Goal: Navigation & Orientation: Find specific page/section

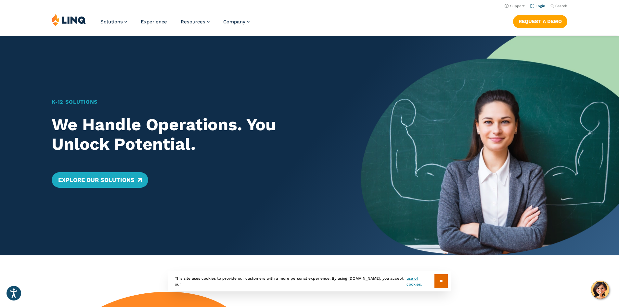
click at [534, 6] on link "Login" at bounding box center [537, 6] width 15 height 4
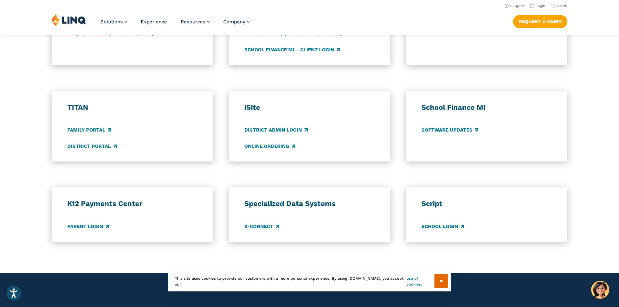
scroll to position [364, 0]
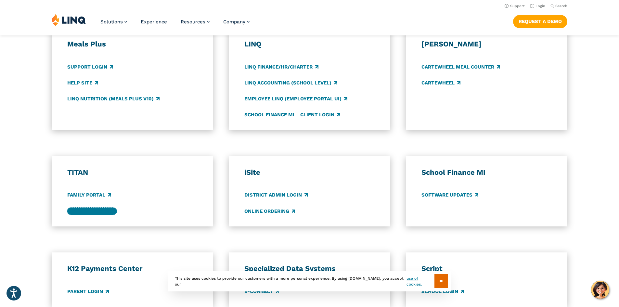
click at [99, 212] on link "District Portal" at bounding box center [91, 211] width 49 height 7
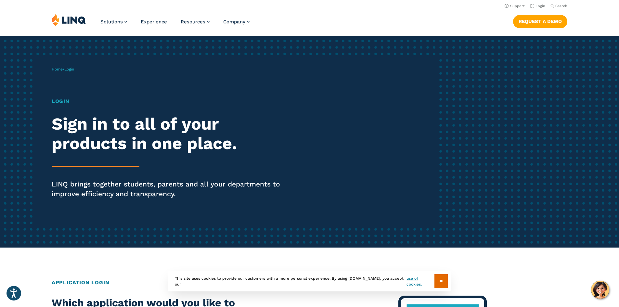
click at [443, 283] on input "**" at bounding box center [441, 281] width 13 height 14
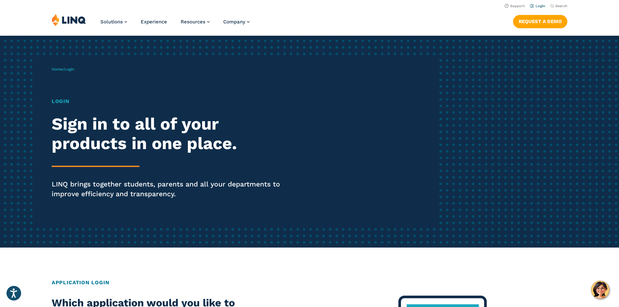
click at [534, 6] on link "Login" at bounding box center [537, 6] width 15 height 4
click at [53, 102] on h1 "Login" at bounding box center [171, 102] width 239 height 8
click at [56, 101] on h1 "Login" at bounding box center [171, 102] width 239 height 8
click at [163, 139] on h2 "Sign in to all of your products in one place." at bounding box center [171, 133] width 239 height 39
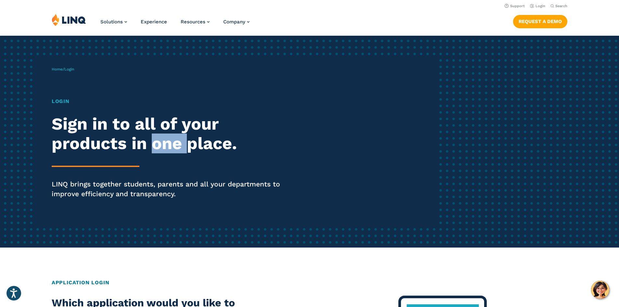
drag, startPoint x: 164, startPoint y: 139, endPoint x: 179, endPoint y: 141, distance: 15.7
click at [166, 139] on h2 "Sign in to all of your products in one place." at bounding box center [171, 133] width 239 height 39
click at [191, 142] on h2 "Sign in to all of your products in one place." at bounding box center [171, 133] width 239 height 39
click at [251, 19] on div "Solutions Nutrition Overview NEW School Nutrition Suite School Nutrition State …" at bounding box center [309, 24] width 619 height 21
click at [146, 22] on span "Experience" at bounding box center [154, 22] width 26 height 6
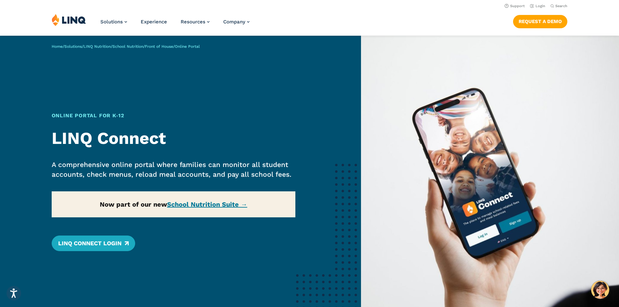
click at [227, 205] on div "Home / Solutions / LINQ Nutrition / School Nutrition / Front of House / Online …" at bounding box center [180, 184] width 361 height 297
click at [94, 247] on link "LINQ Connect Login" at bounding box center [94, 244] width 84 height 16
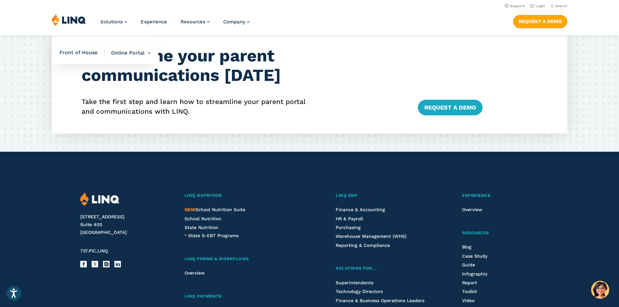
scroll to position [1444, 0]
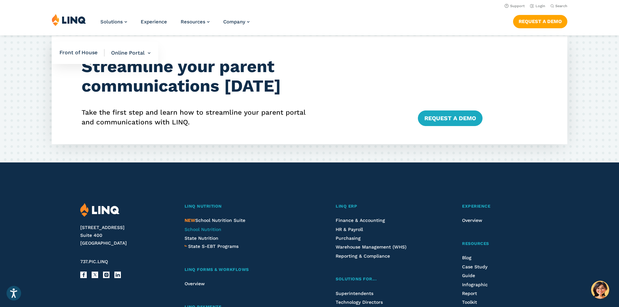
click at [215, 228] on span "School Nutrition" at bounding box center [203, 229] width 37 height 5
drag, startPoint x: 202, startPoint y: 223, endPoint x: 198, endPoint y: 222, distance: 4.2
click at [202, 223] on li "NEW School Nutrition Suite" at bounding box center [243, 220] width 117 height 7
click at [198, 221] on span "NEW School Nutrition Suite" at bounding box center [215, 220] width 61 height 5
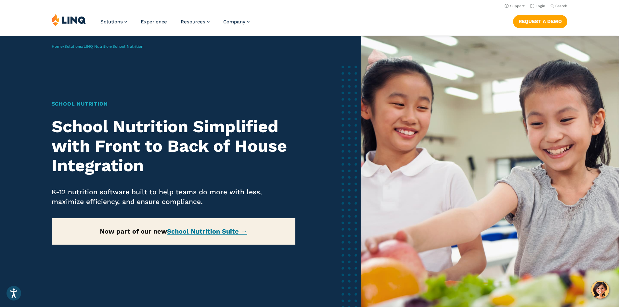
drag, startPoint x: 217, startPoint y: 226, endPoint x: 219, endPoint y: 222, distance: 4.7
drag, startPoint x: 219, startPoint y: 222, endPoint x: 122, endPoint y: 79, distance: 172.9
click at [122, 78] on div "Home / Solutions / LINQ Nutrition / School Nutrition School Nutrition School Nu…" at bounding box center [180, 184] width 361 height 297
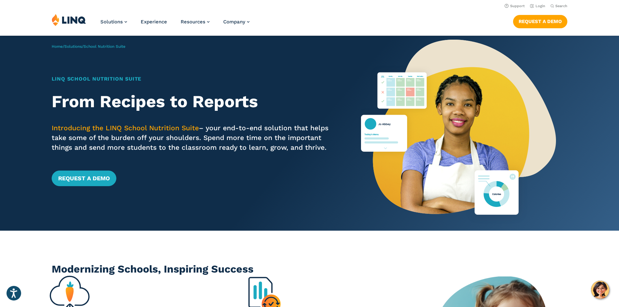
drag, startPoint x: 199, startPoint y: 221, endPoint x: 189, endPoint y: 286, distance: 65.1
